Goal: Task Accomplishment & Management: Use online tool/utility

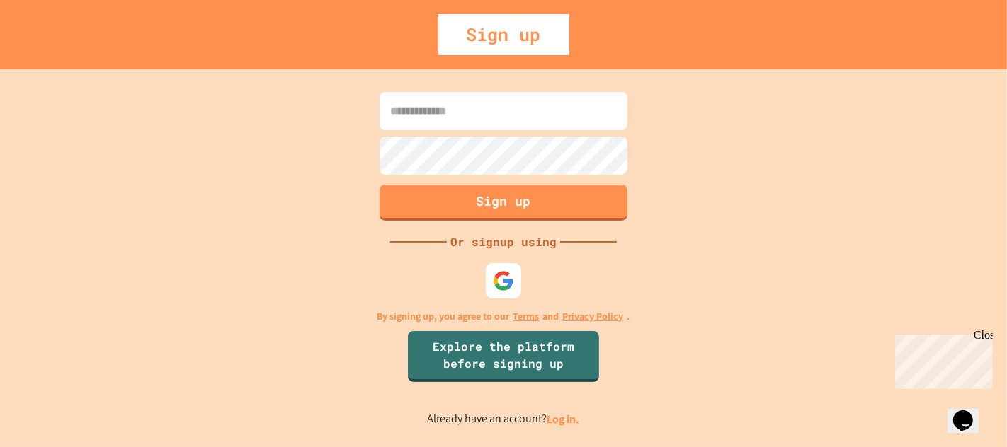
click at [565, 423] on link "Log in." at bounding box center [563, 419] width 33 height 15
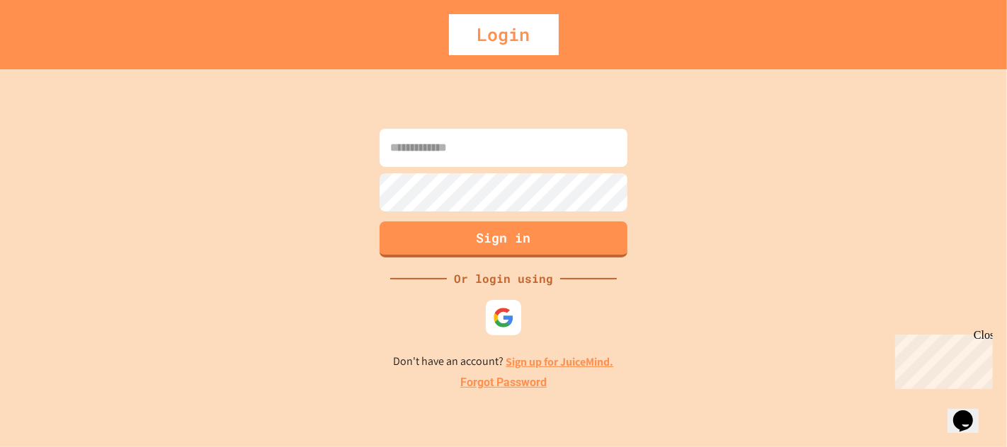
type input "**********"
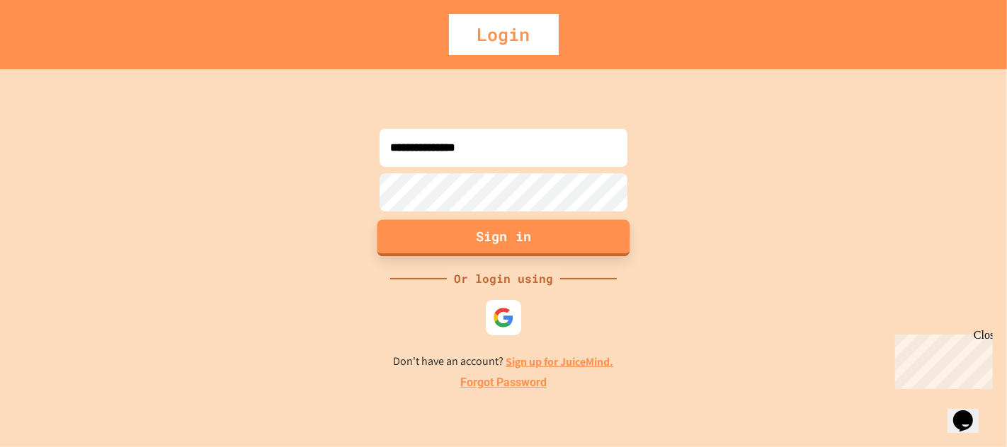
click at [466, 229] on button "Sign in" at bounding box center [503, 237] width 253 height 37
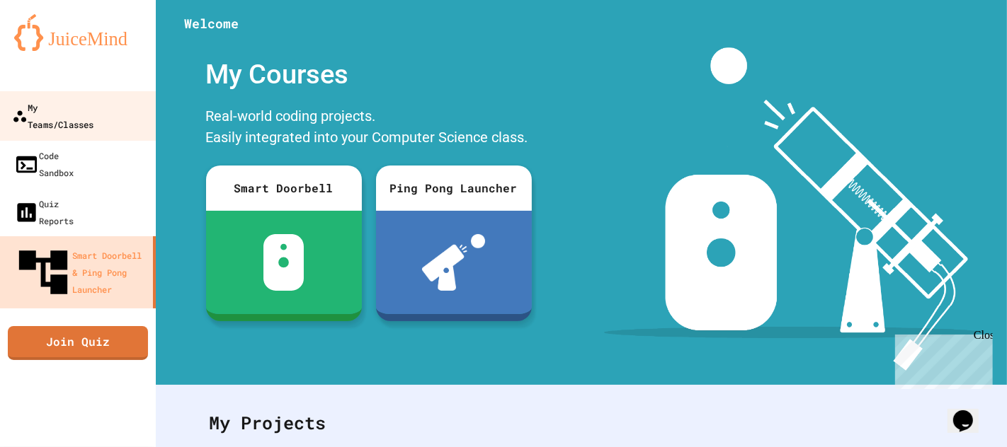
click at [117, 96] on link "My Teams/Classes" at bounding box center [78, 116] width 161 height 50
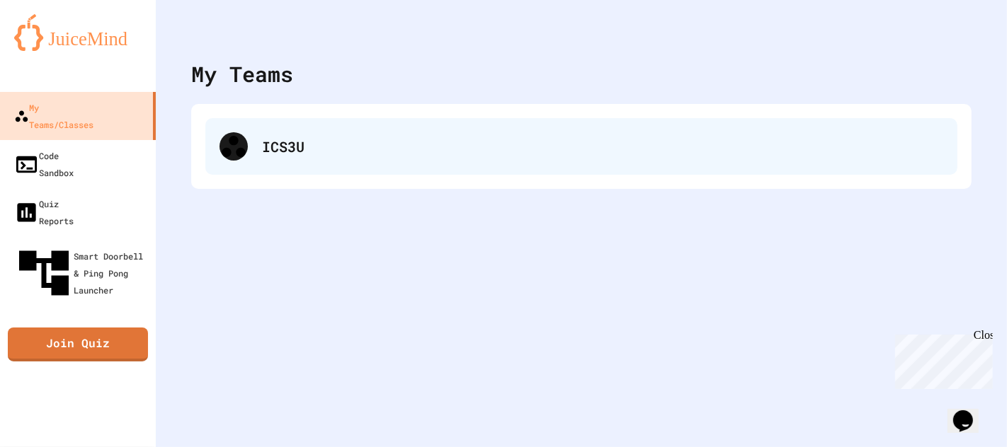
click at [309, 124] on div "ICS3U" at bounding box center [581, 146] width 752 height 57
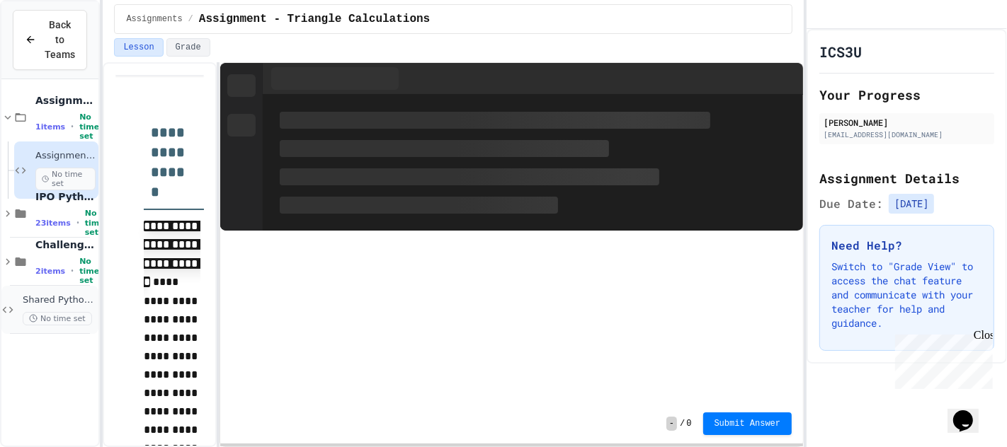
click at [6, 311] on icon at bounding box center [7, 310] width 13 height 13
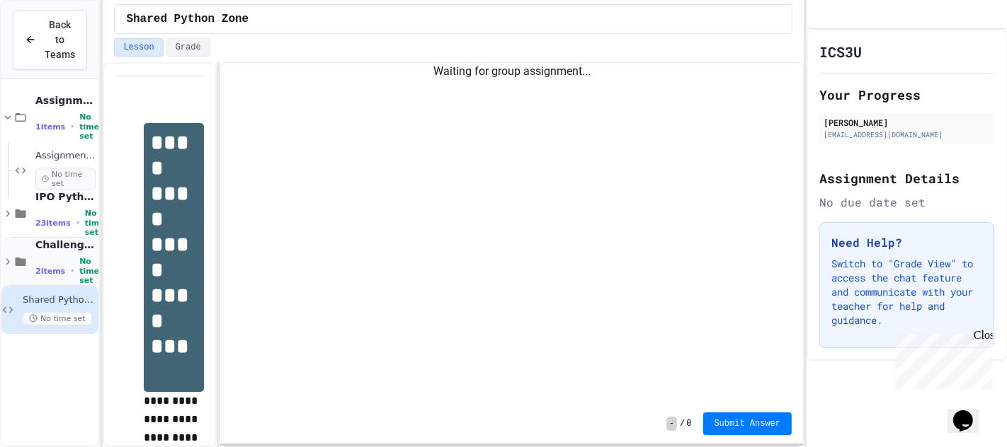
click at [10, 248] on div "Challenges - Do Not Count 2 items • No time set" at bounding box center [49, 262] width 97 height 48
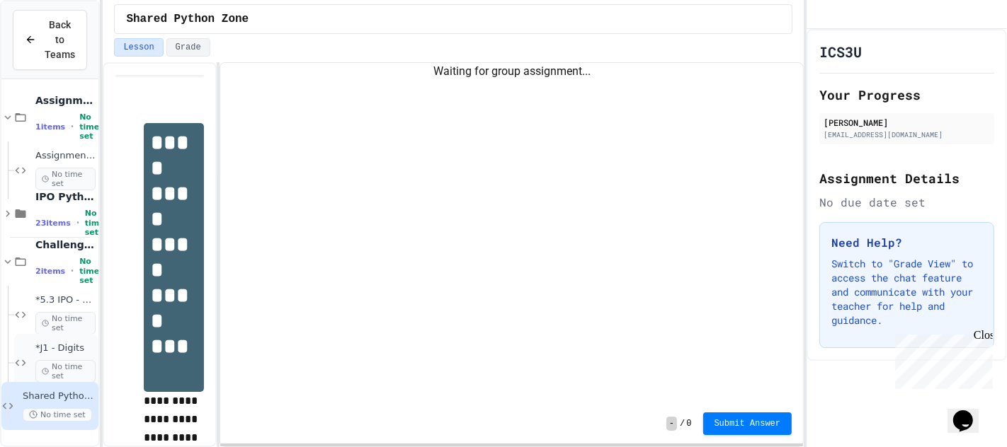
click at [69, 363] on span "No time set" at bounding box center [65, 371] width 60 height 23
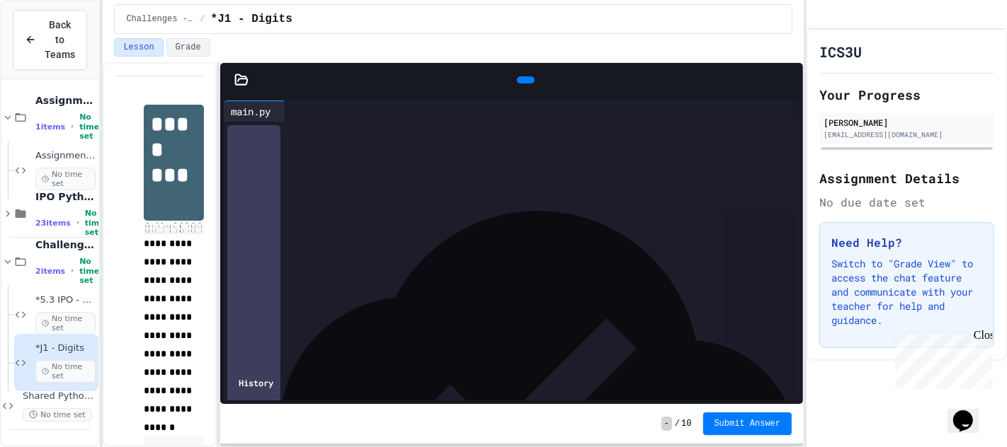
scroll to position [336, 0]
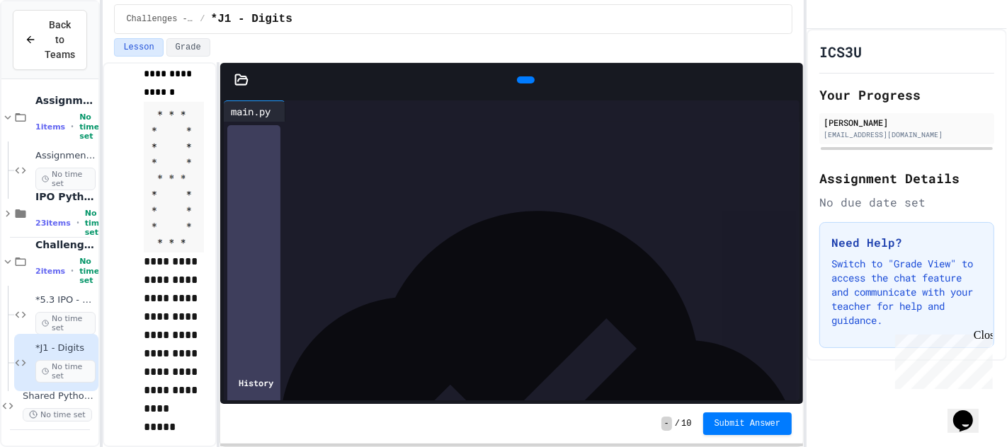
drag, startPoint x: 220, startPoint y: 277, endPoint x: 261, endPoint y: 280, distance: 41.1
click at [260, 122] on div "9 1 ›" at bounding box center [511, 122] width 575 height 0
click at [365, 142] on div at bounding box center [523, 132] width 554 height 20
drag, startPoint x: 222, startPoint y: 215, endPoint x: 238, endPoint y: 218, distance: 16.5
click at [238, 218] on div "main.py 9 1 › History" at bounding box center [511, 250] width 583 height 307
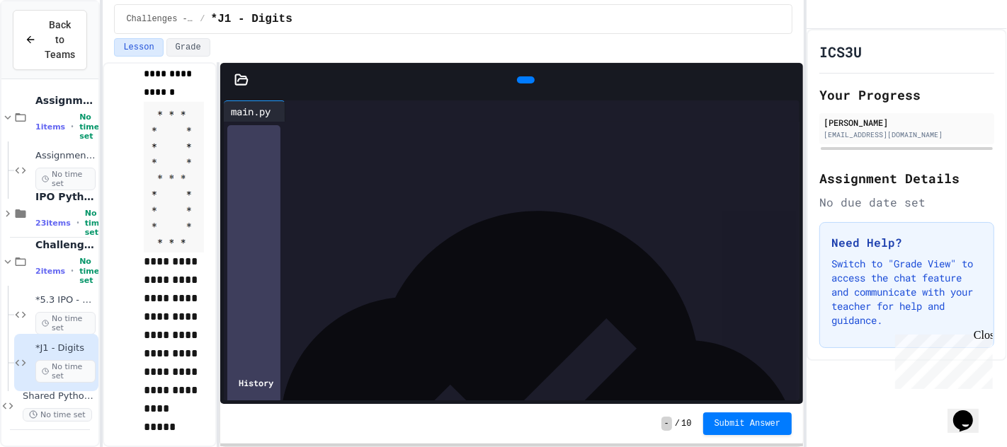
click at [224, 142] on div "9 1" at bounding box center [231, 132] width 14 height 20
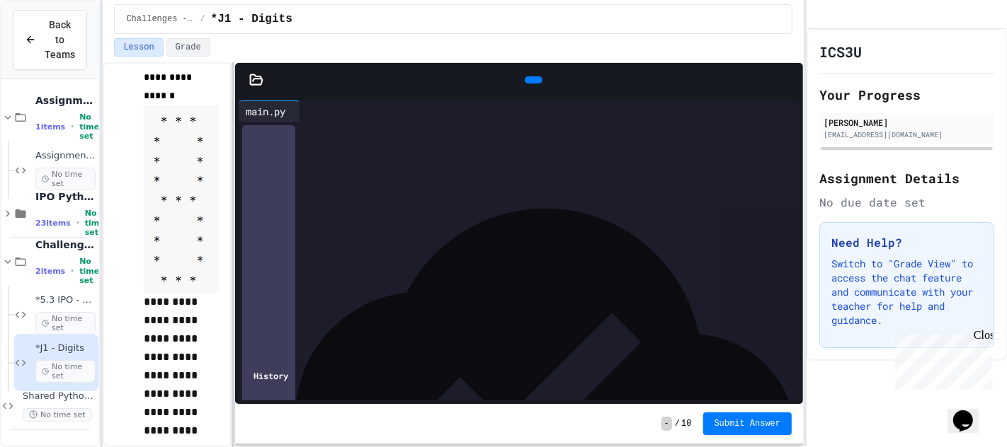
click at [234, 214] on div at bounding box center [232, 254] width 3 height 385
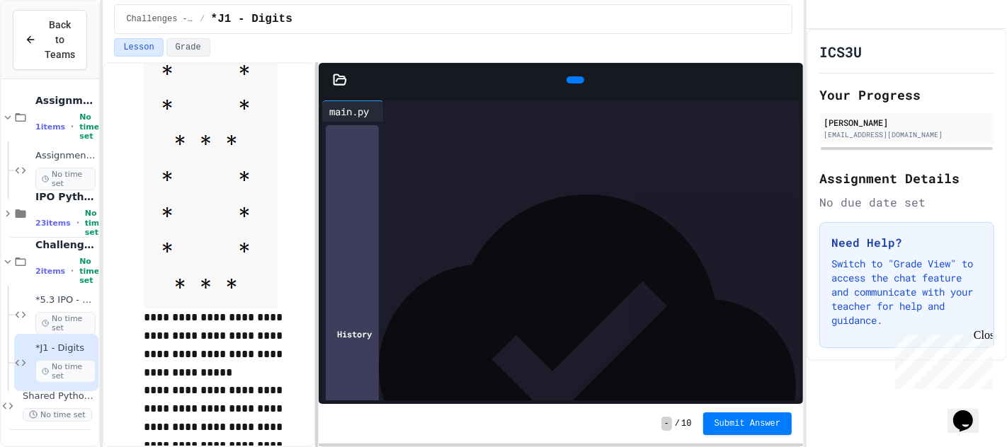
click at [316, 215] on div at bounding box center [316, 254] width 3 height 385
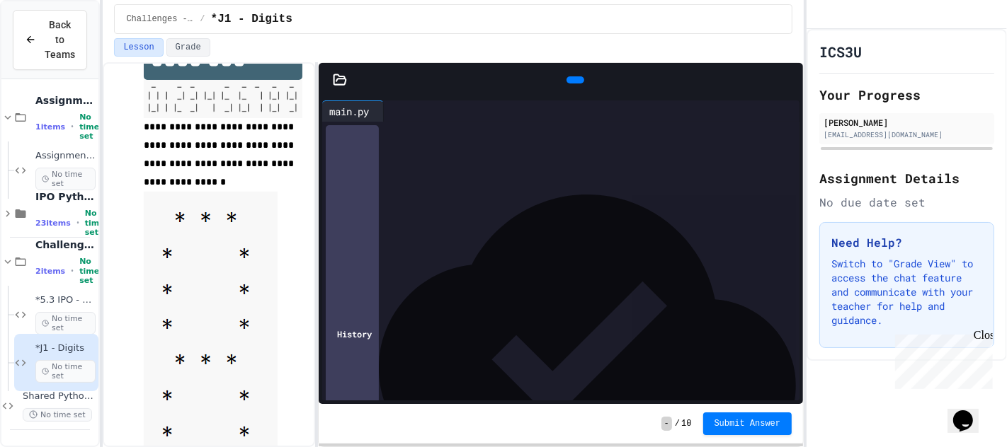
scroll to position [0, 0]
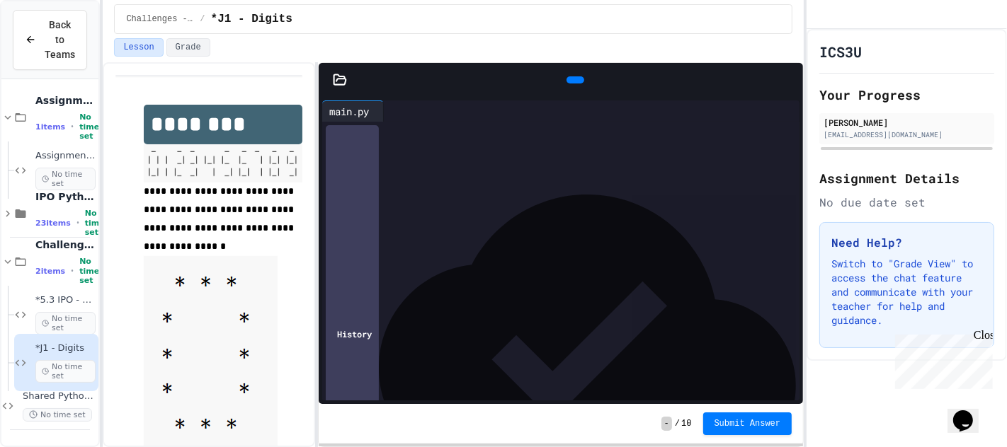
click at [449, 142] on div at bounding box center [572, 132] width 456 height 20
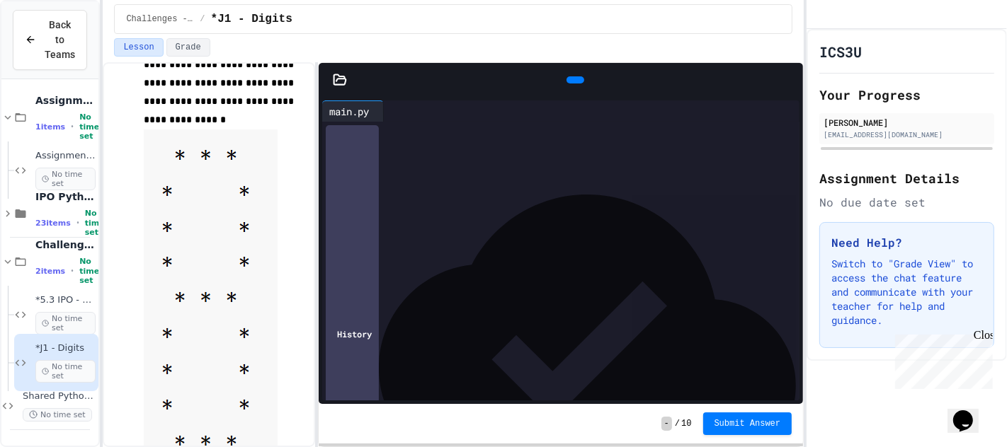
scroll to position [128, 0]
click at [516, 130] on div "******* * *** * * ***** *** *" at bounding box center [560, 132] width 432 height 15
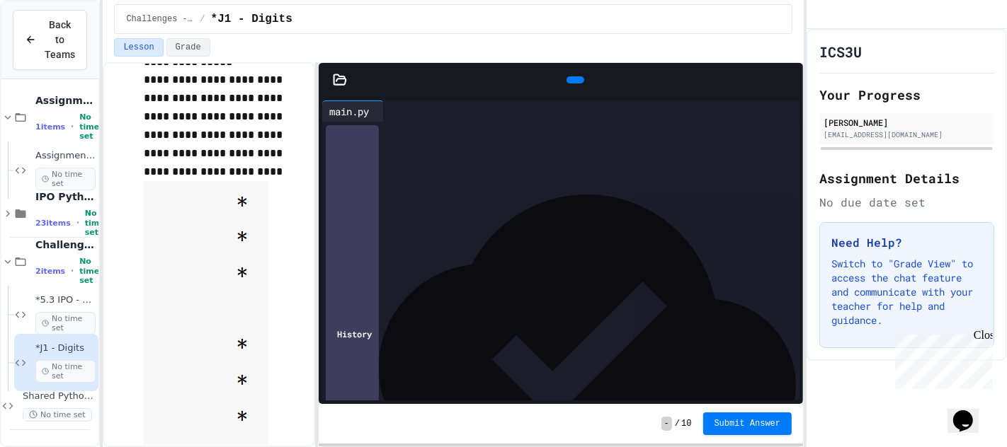
scroll to position [589, 0]
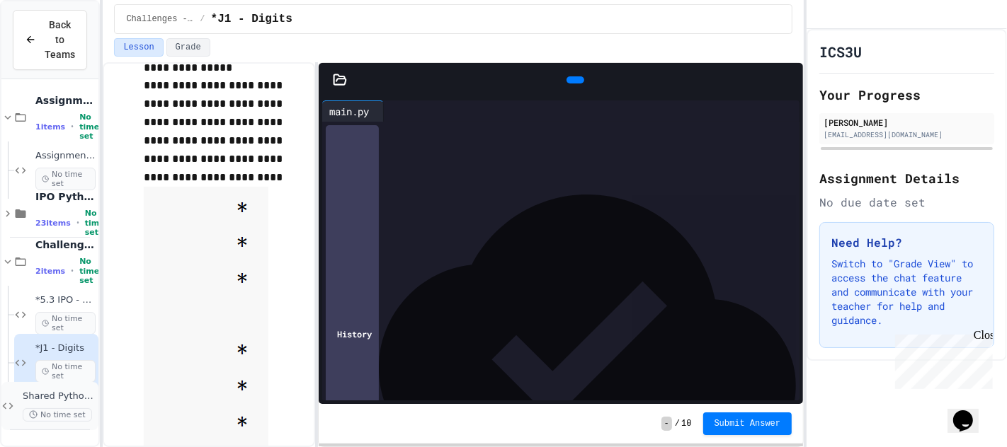
click at [60, 393] on span "Shared Python Zone" at bounding box center [59, 397] width 73 height 12
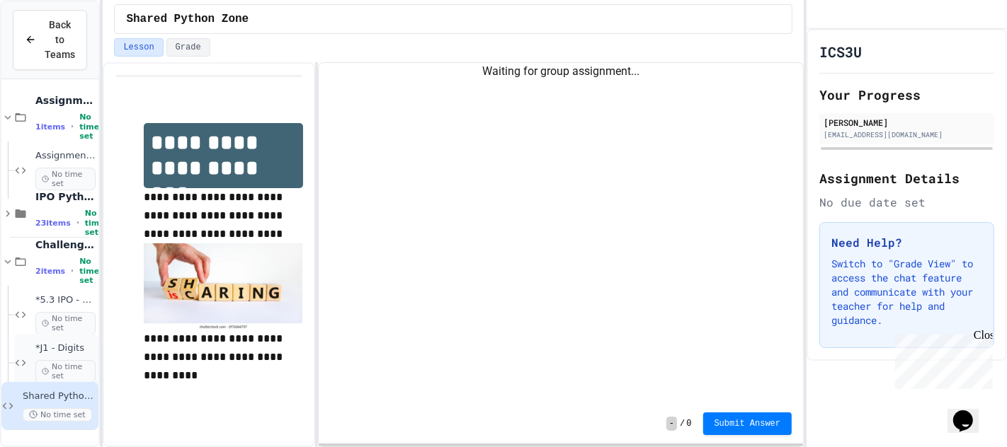
click at [66, 357] on div "*J1 - Digits No time set" at bounding box center [65, 363] width 60 height 40
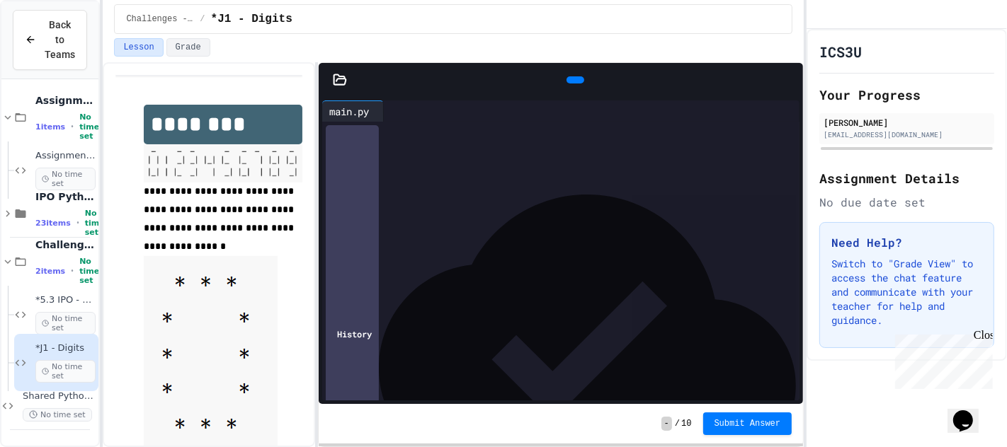
click at [495, 185] on div "******* * *** ** ***** **** ** ******* ** *** * ***** * *** *" at bounding box center [572, 153] width 456 height 63
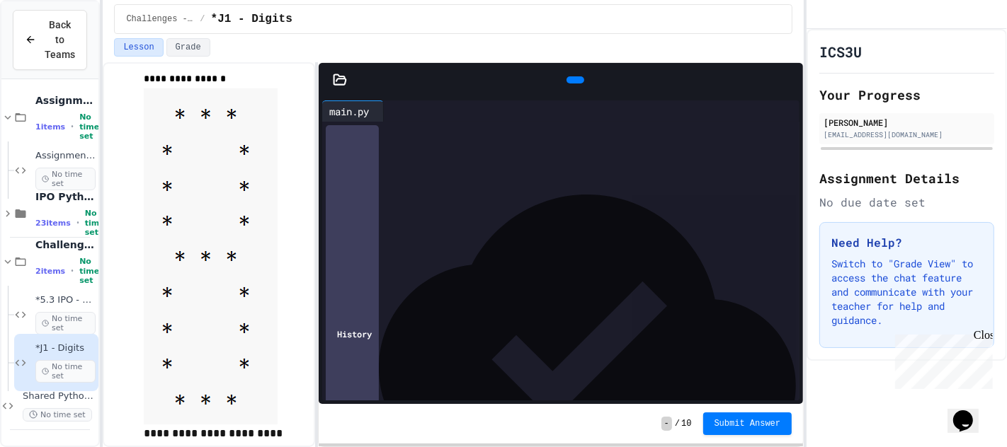
scroll to position [164, 0]
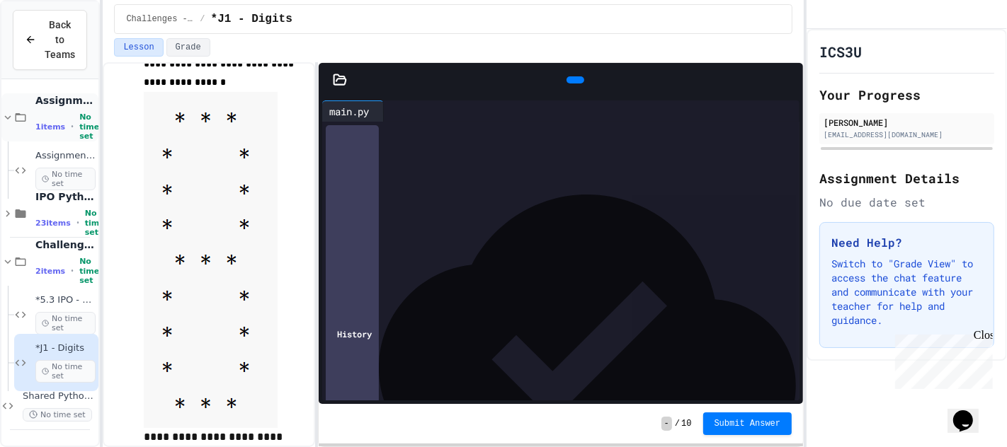
click at [57, 108] on div "Assignments 1 items • No time set" at bounding box center [65, 117] width 60 height 47
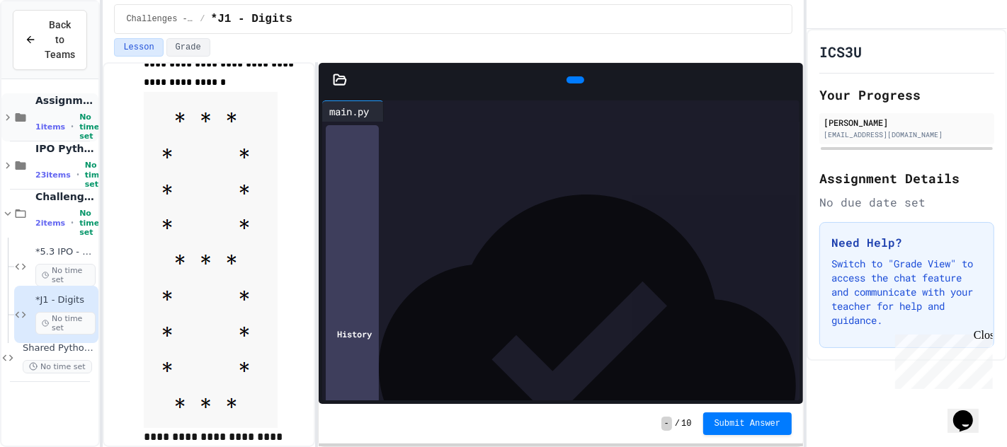
click at [6, 117] on icon at bounding box center [7, 117] width 13 height 13
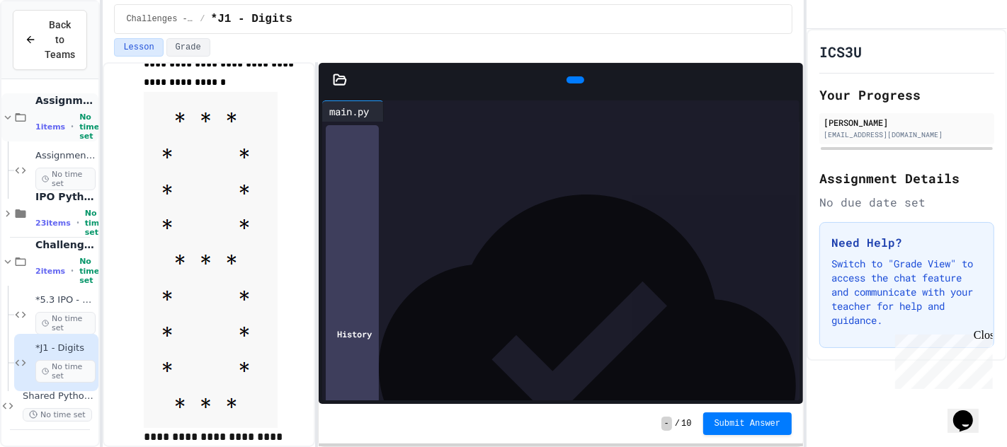
click at [36, 132] on div "Assignments 1 items • No time set" at bounding box center [49, 117] width 97 height 48
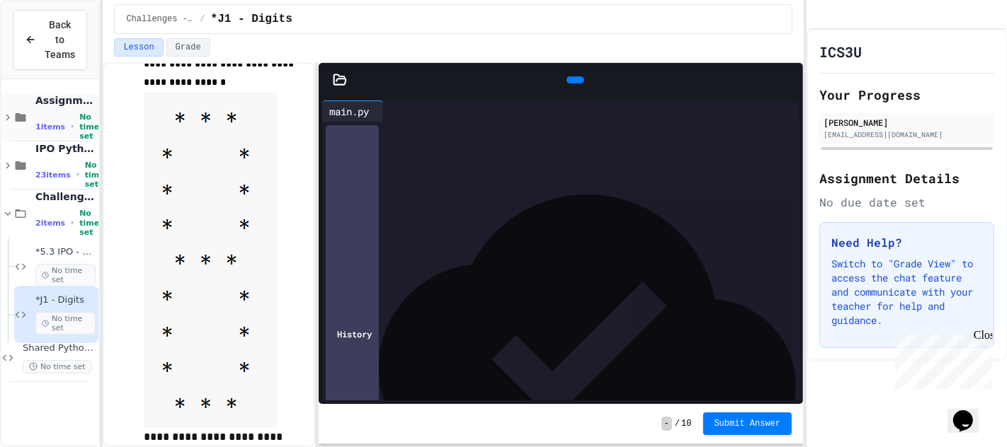
click at [38, 128] on div "Assignments 1 items • No time set" at bounding box center [49, 117] width 97 height 48
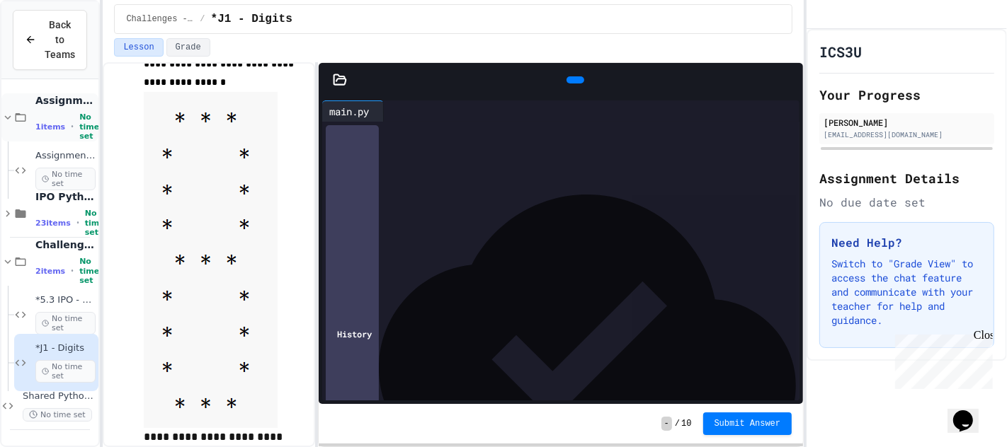
click at [22, 118] on icon at bounding box center [20, 117] width 13 height 13
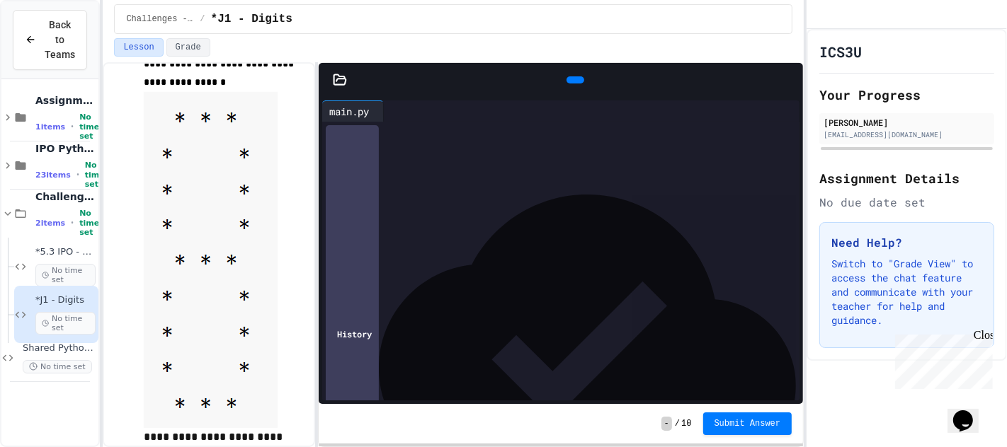
click at [30, 79] on div "Assignments 1 items • No time set IPO Python 23 items • No time set Challenges …" at bounding box center [49, 262] width 97 height 367
click at [20, 99] on div "Back to Teams Assignments 1 items • No time set IPO Python 23 items • No time s…" at bounding box center [50, 223] width 100 height 447
click at [11, 122] on div "Assignments 1 items • No time set" at bounding box center [49, 117] width 97 height 48
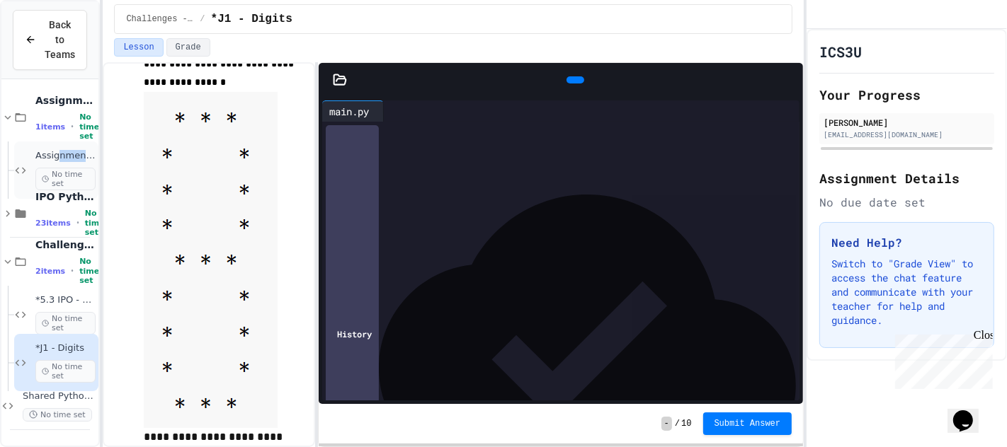
click at [61, 159] on div "Assignment - Triangle Calculations No time set" at bounding box center [65, 170] width 60 height 40
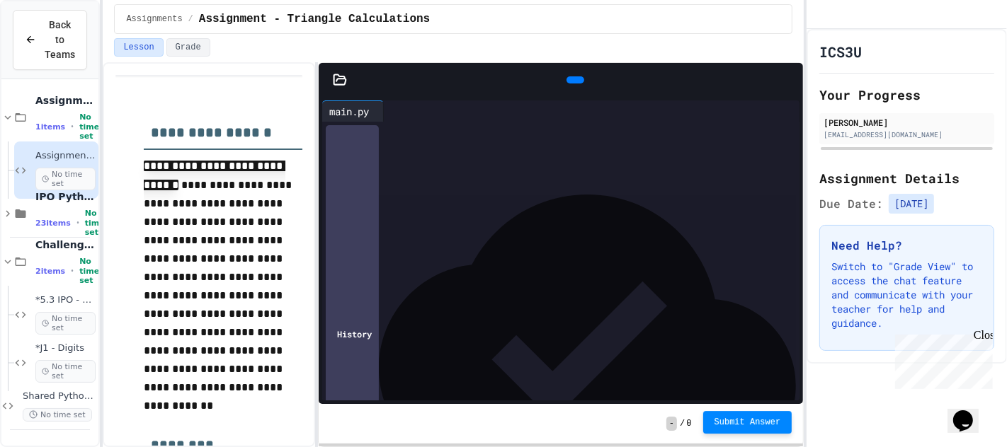
click at [738, 422] on span "Submit Answer" at bounding box center [747, 422] width 67 height 11
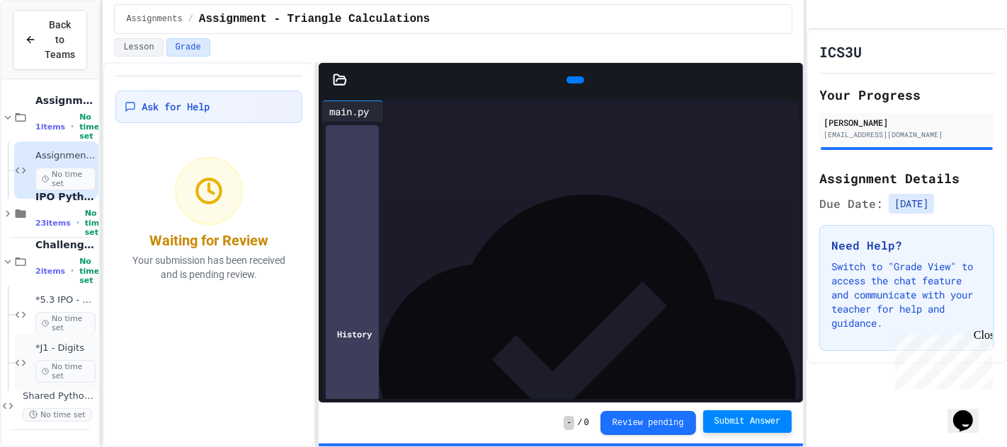
click at [73, 375] on span "No time set" at bounding box center [65, 371] width 60 height 23
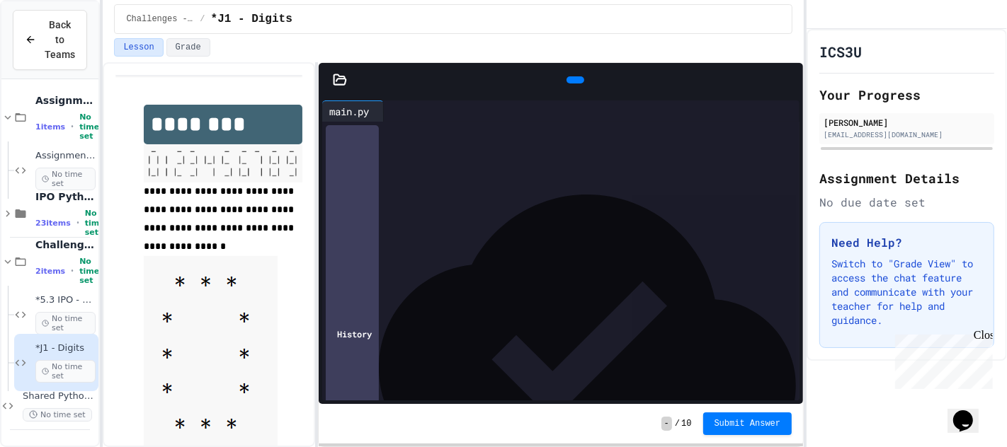
click at [420, 169] on div "***** * ***** *" at bounding box center [560, 175] width 432 height 15
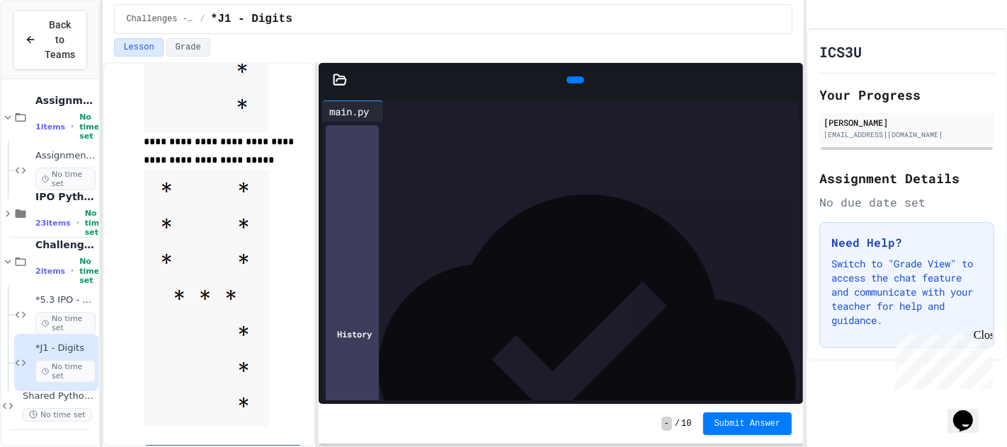
scroll to position [907, 0]
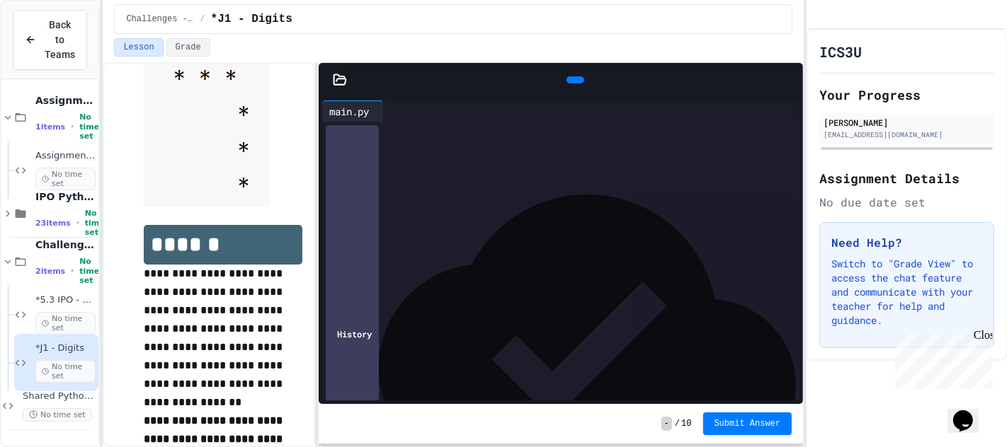
click at [202, 189] on img at bounding box center [206, 78] width 125 height 257
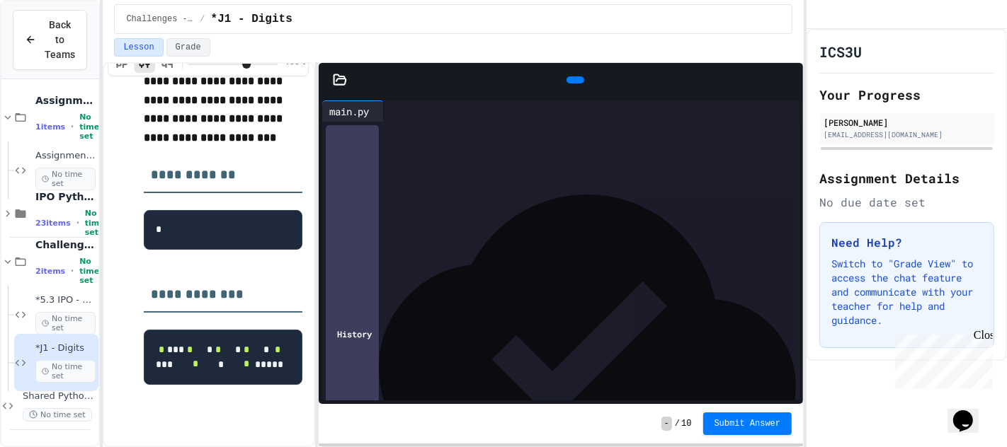
scroll to position [1568, 0]
click at [426, 183] on div "******* * *** ** ***** **** ** ******* ** *** * ***** * ***** *" at bounding box center [572, 153] width 456 height 63
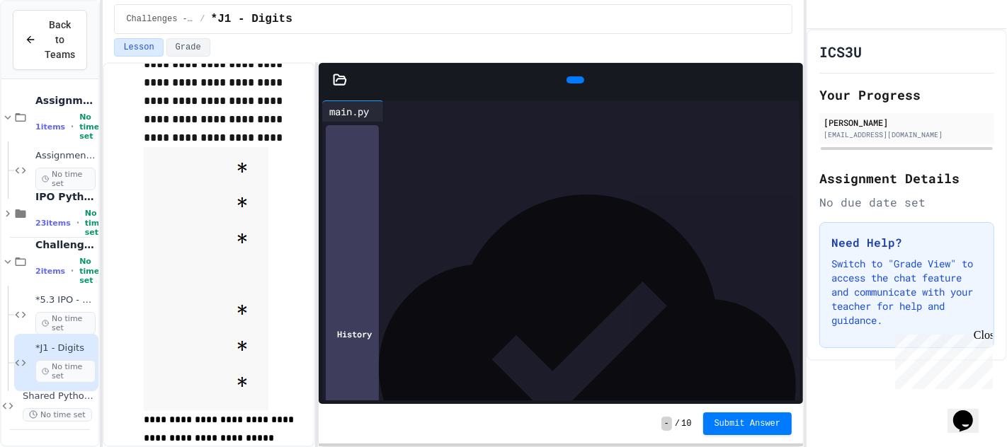
scroll to position [665, 0]
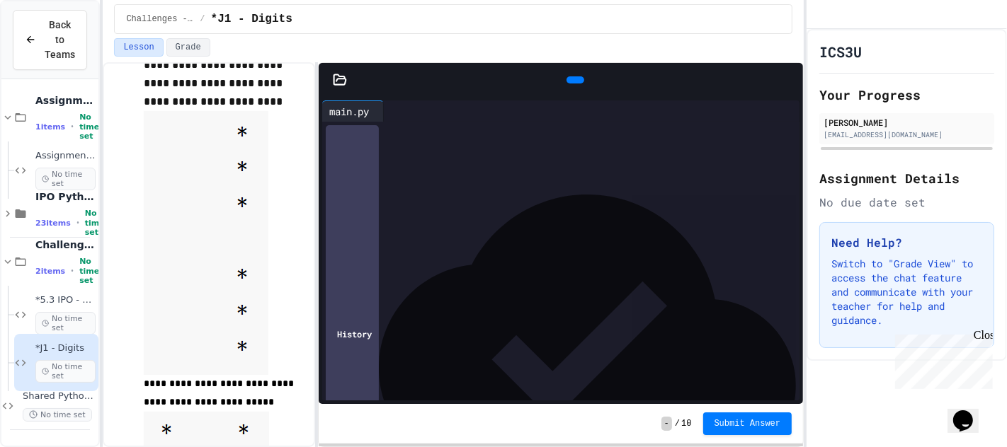
click at [438, 202] on div "***** * * **** ** *" at bounding box center [560, 204] width 432 height 15
drag, startPoint x: 453, startPoint y: 201, endPoint x: 355, endPoint y: 176, distance: 101.0
click at [355, 176] on div "******* * *** ** ***** **** ** ******* ** *** * ***** * * **** ** * ***** * * *…" at bounding box center [572, 182] width 456 height 120
click at [411, 217] on div "***** * ** *" at bounding box center [560, 218] width 432 height 15
click at [368, 227] on span "*****" at bounding box center [371, 232] width 19 height 10
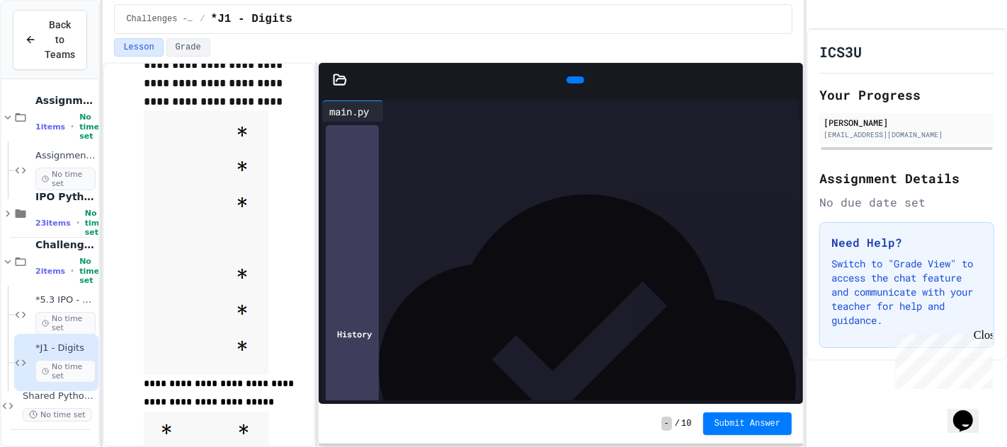
click at [365, 281] on div at bounding box center [562, 276] width 430 height 14
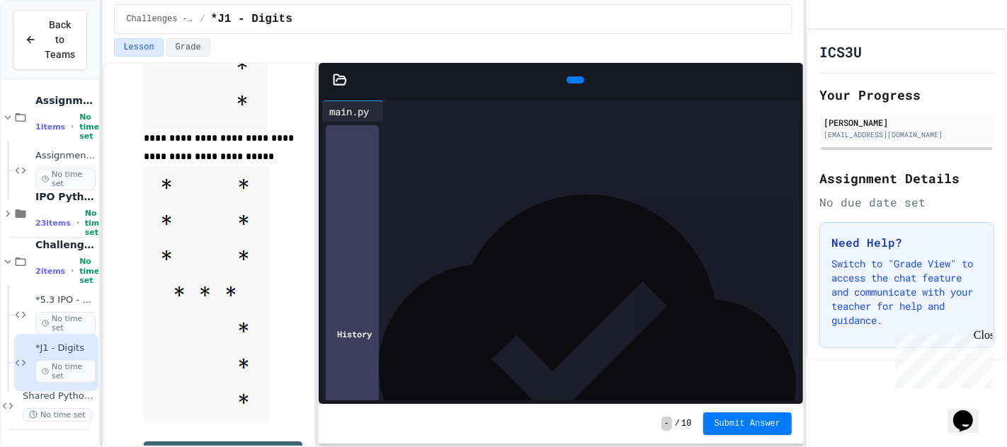
scroll to position [910, 0]
click at [566, 76] on div at bounding box center [575, 79] width 18 height 7
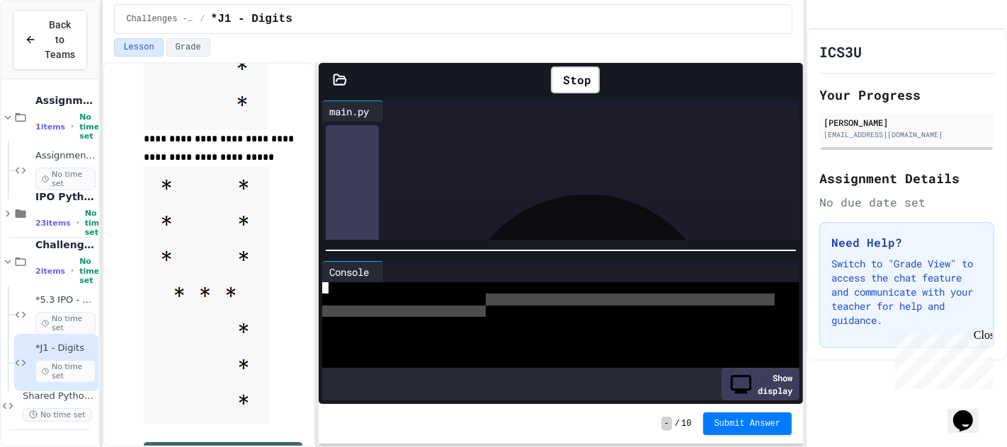
click at [487, 302] on div at bounding box center [548, 328] width 452 height 92
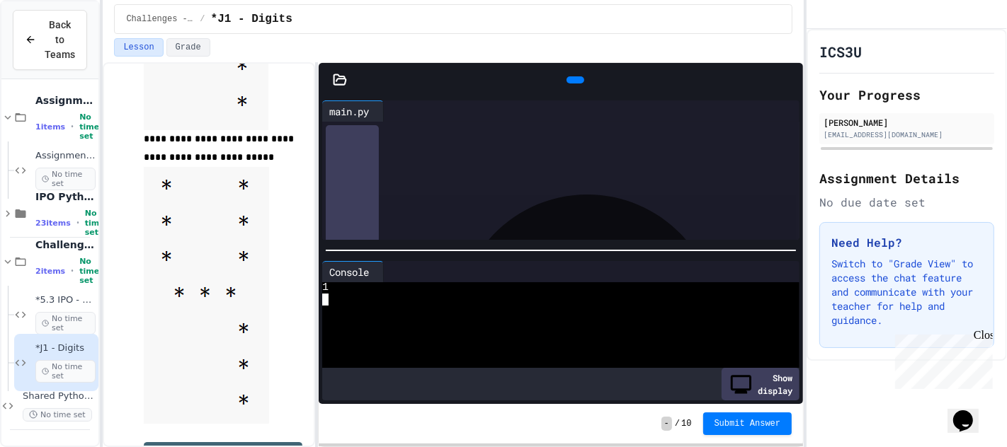
scroll to position [21, 0]
drag, startPoint x: 466, startPoint y: 122, endPoint x: 428, endPoint y: 142, distance: 42.7
click at [428, 142] on div "******* * *** ** ***** **** ** ******* ** *** * ***** * * **** ** * ***** * * *…" at bounding box center [573, 176] width 452 height 150
click at [419, 142] on span "***" at bounding box center [413, 138] width 11 height 10
click at [457, 142] on div "** ******* ** *** *" at bounding box center [556, 139] width 418 height 15
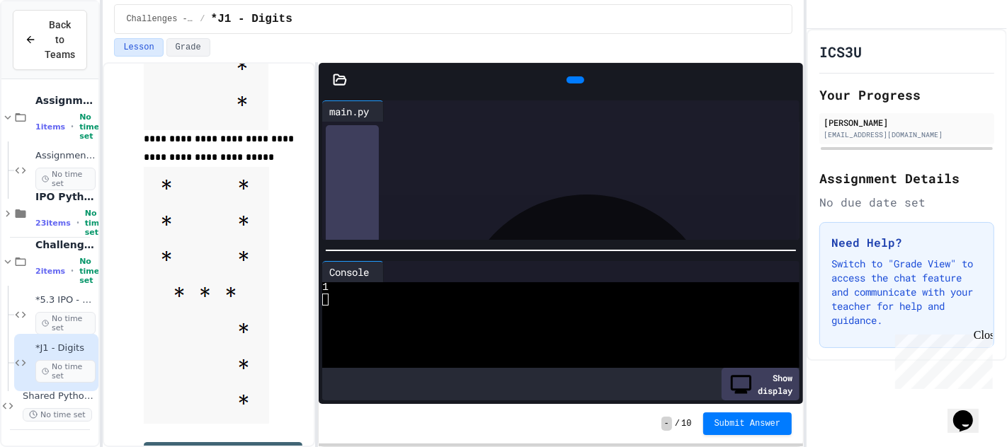
click at [573, 80] on icon at bounding box center [573, 80] width 0 height 0
click at [428, 294] on div at bounding box center [548, 299] width 452 height 11
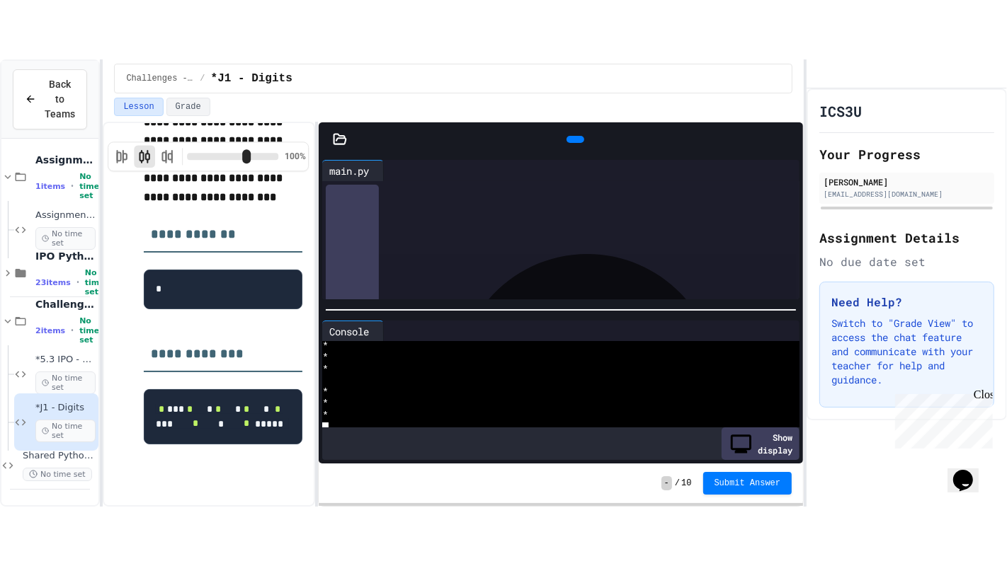
scroll to position [1603, 0]
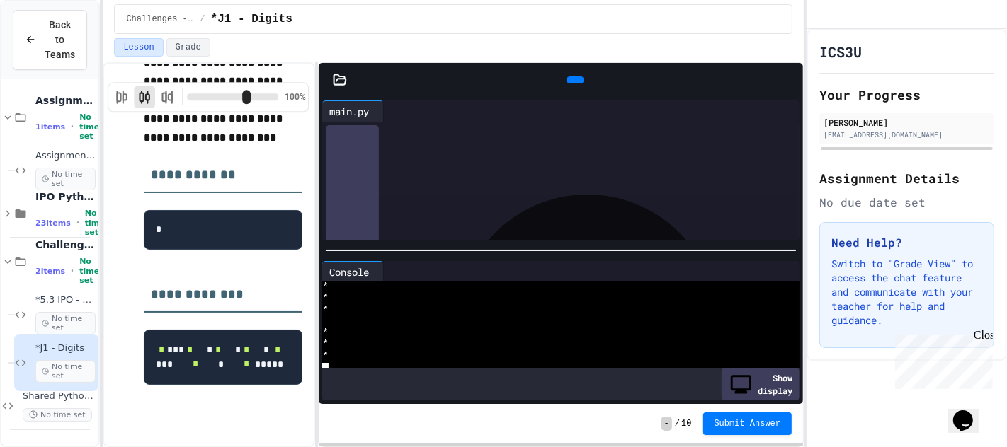
click at [794, 69] on div at bounding box center [796, 79] width 14 height 21
